Goal: Find specific page/section: Find specific page/section

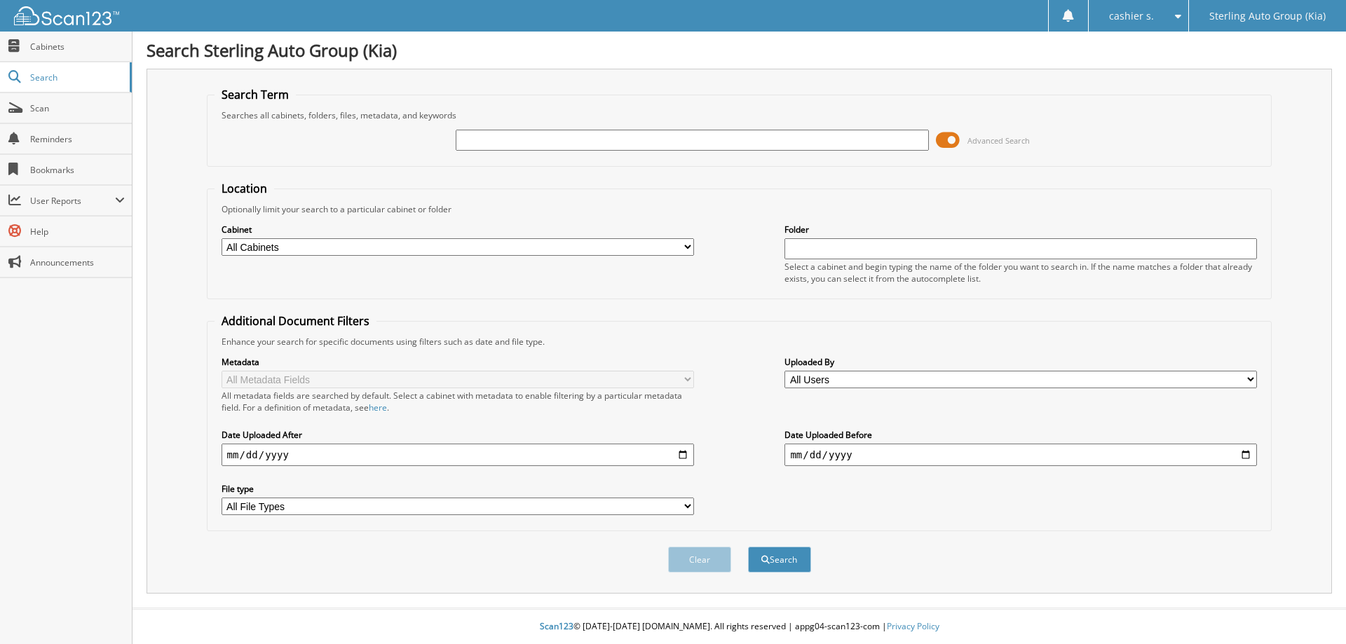
click at [519, 136] on input "text" at bounding box center [692, 140] width 472 height 21
type input "6267958"
click at [748, 547] on button "Search" at bounding box center [779, 560] width 63 height 26
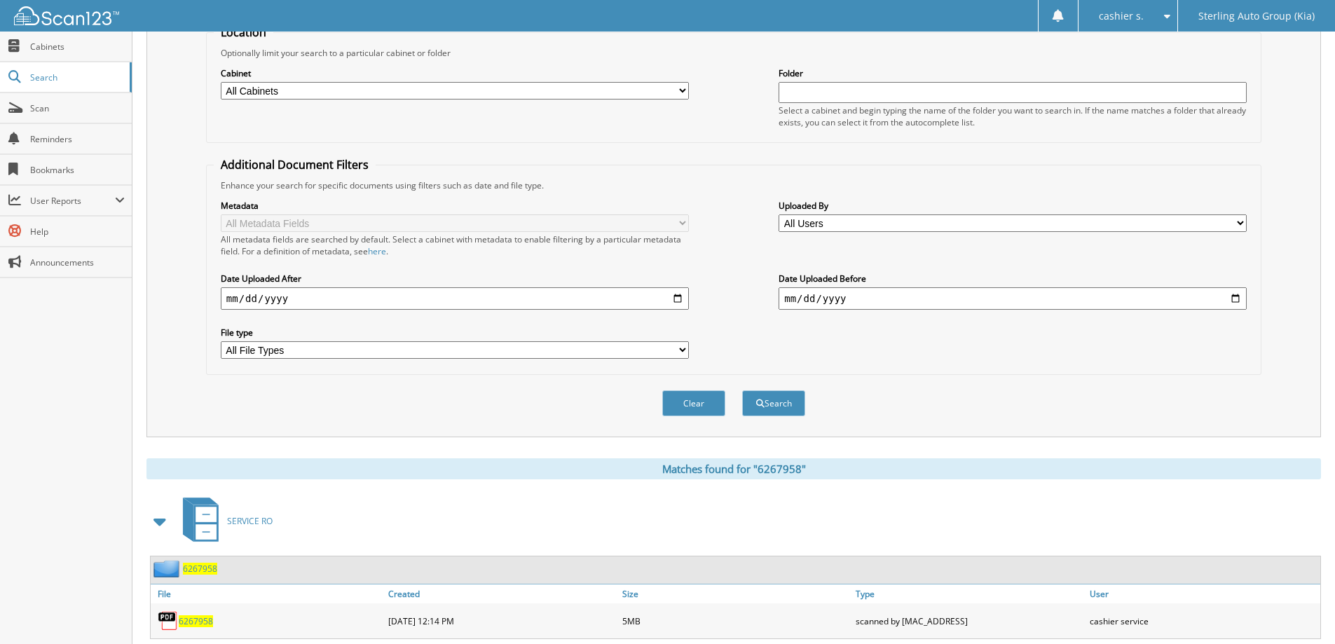
scroll to position [194, 0]
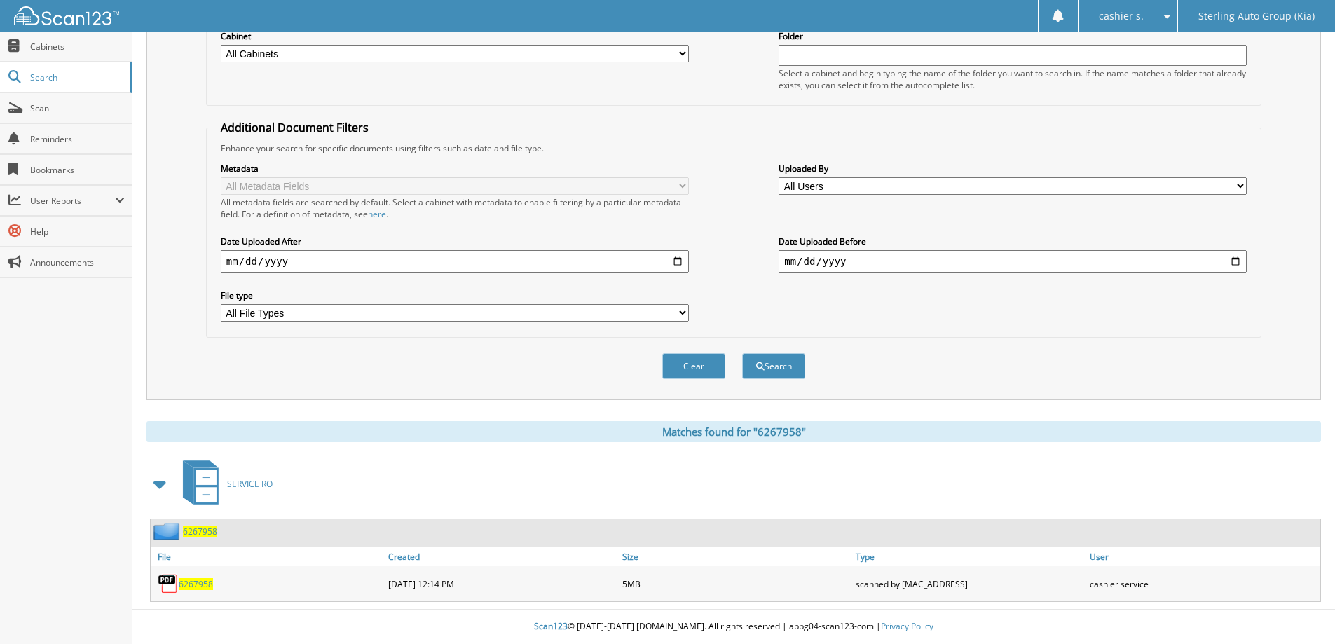
click at [192, 579] on span "6267958" at bounding box center [196, 584] width 34 height 12
click at [201, 586] on span "6267958" at bounding box center [196, 584] width 34 height 12
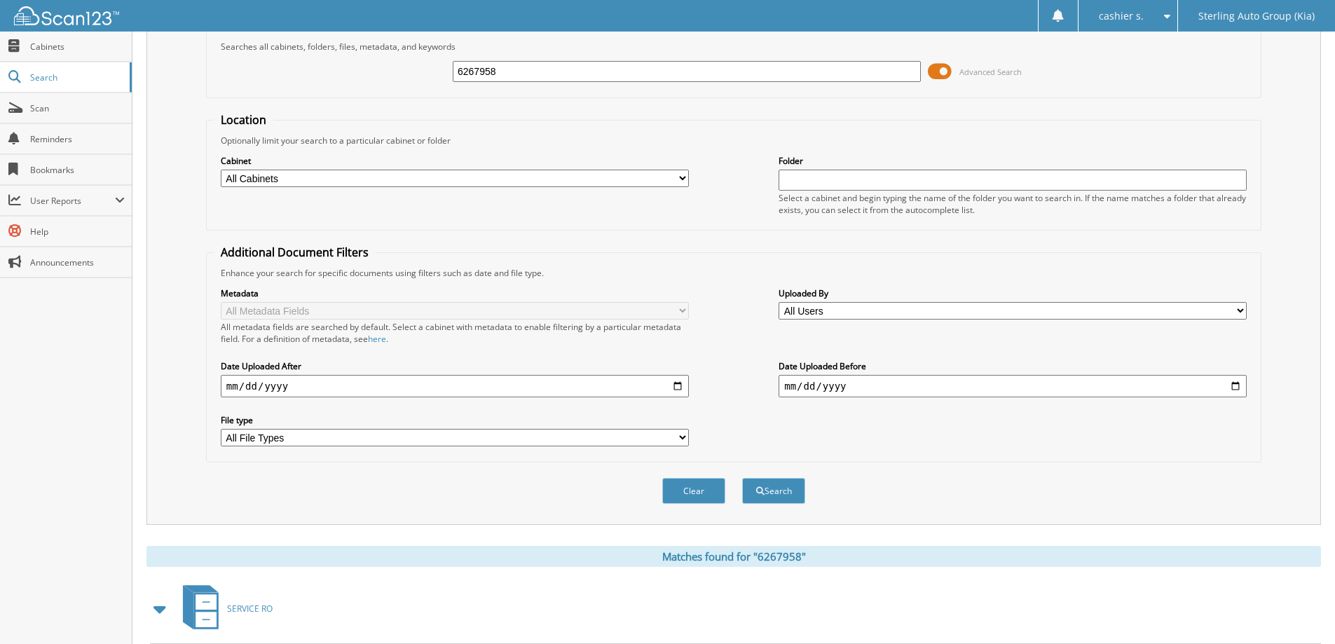
scroll to position [0, 0]
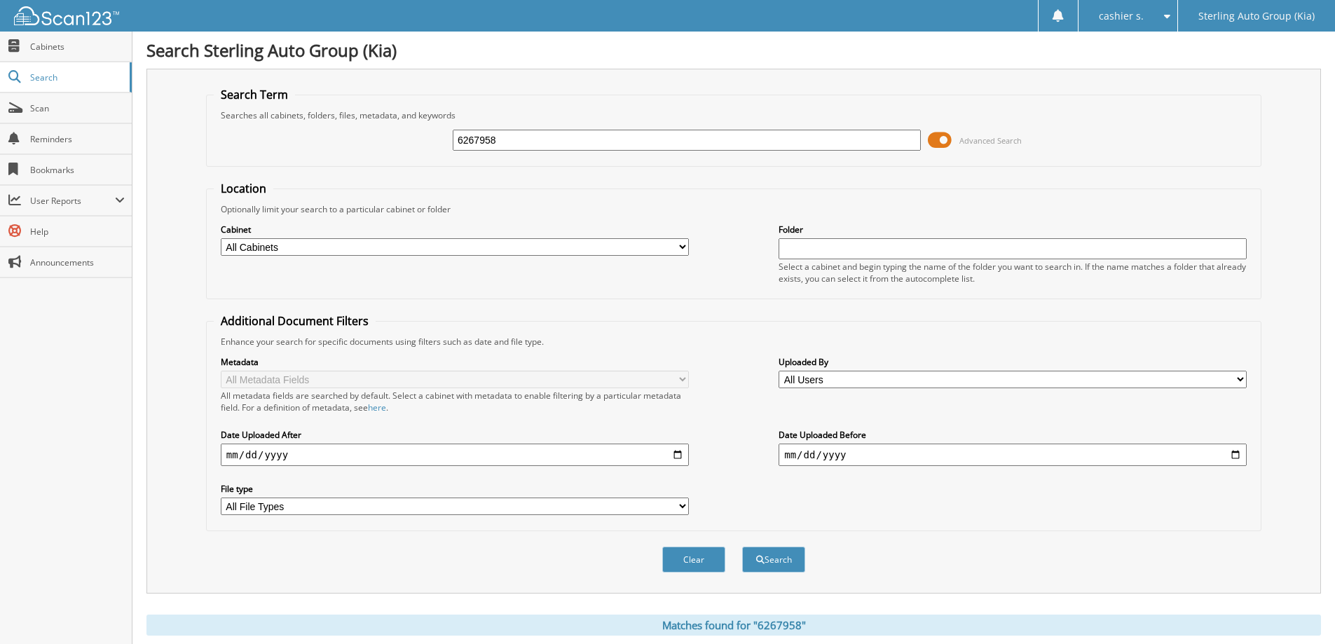
click at [524, 144] on input "6267958" at bounding box center [687, 140] width 468 height 21
type input "6268505"
click at [742, 547] on button "Search" at bounding box center [773, 560] width 63 height 26
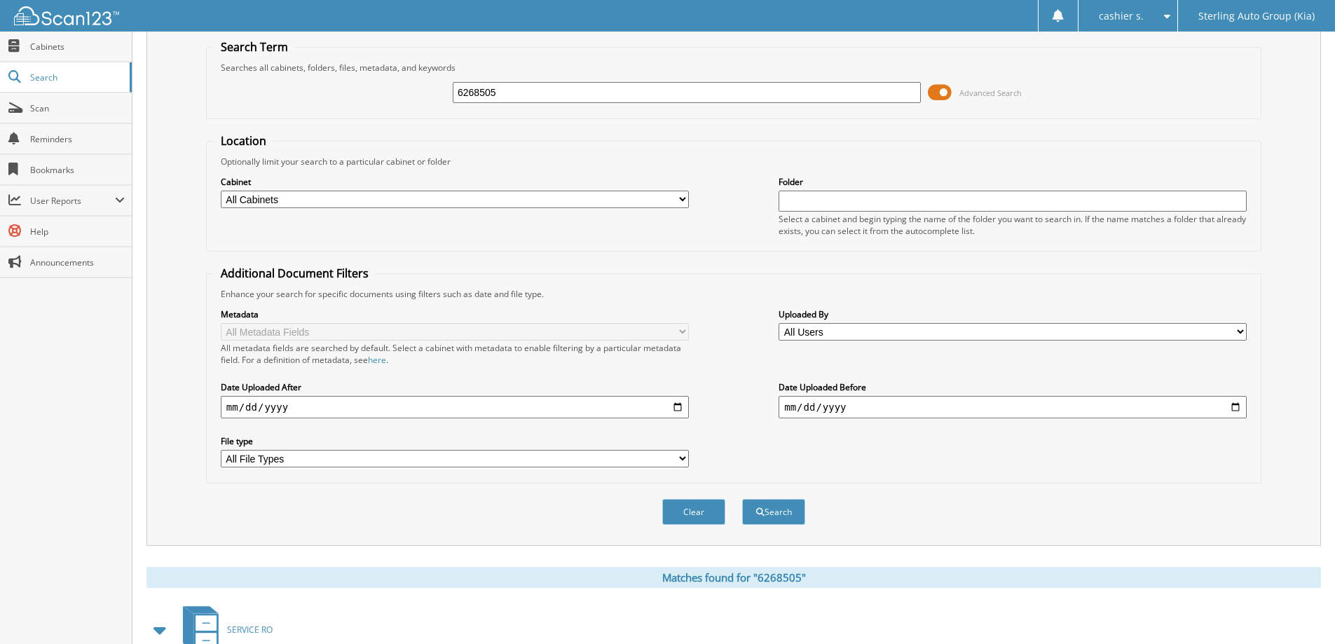
scroll to position [194, 0]
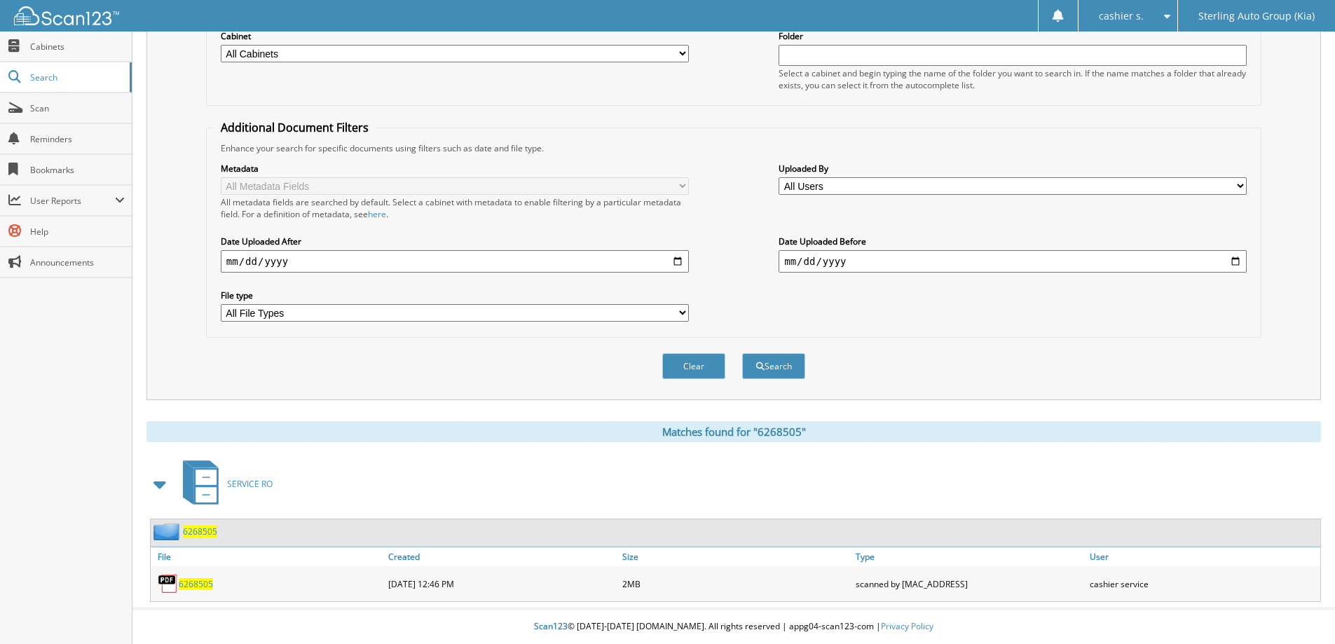
click at [187, 589] on span "6268505" at bounding box center [196, 584] width 34 height 12
click at [205, 580] on span "6268505" at bounding box center [196, 584] width 34 height 12
